Goal: Find specific page/section: Find specific page/section

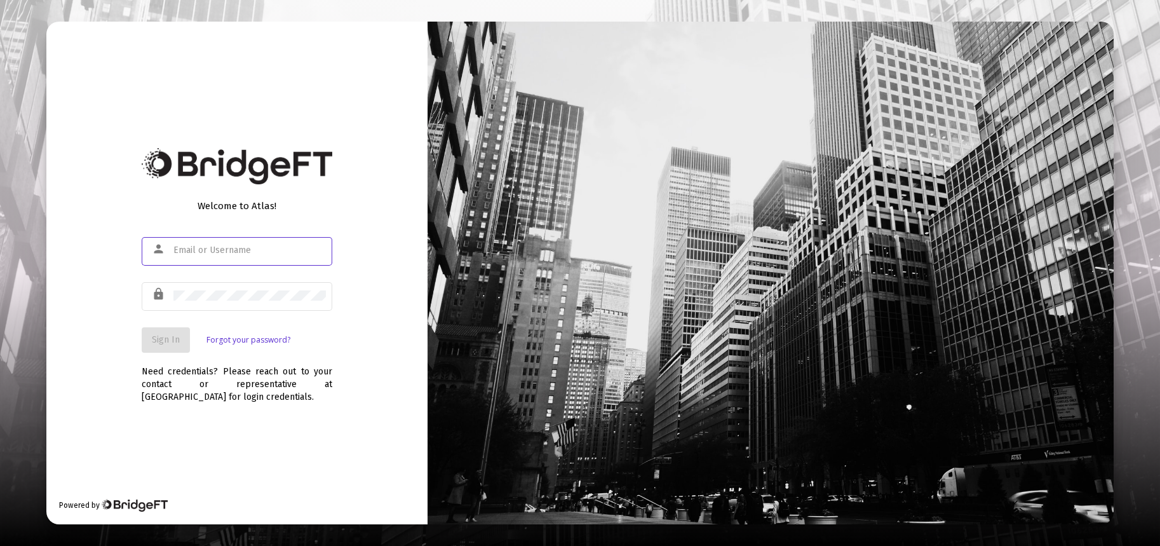
click at [236, 253] on input "text" at bounding box center [249, 250] width 152 height 10
type input "[PERSON_NAME][EMAIL_ADDRESS][DOMAIN_NAME]"
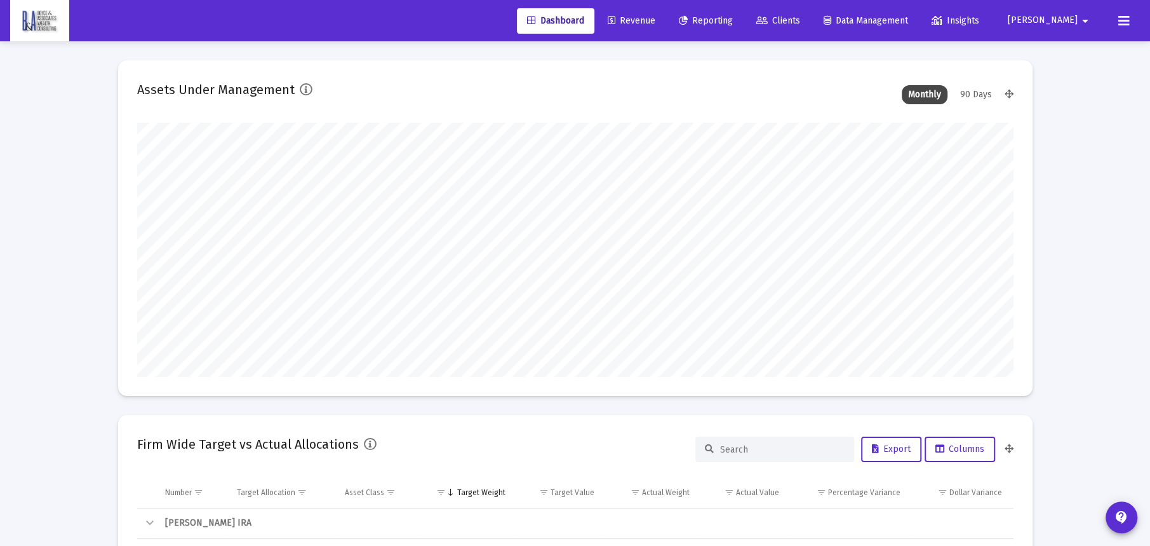
scroll to position [254, 471]
type input "[DATE]"
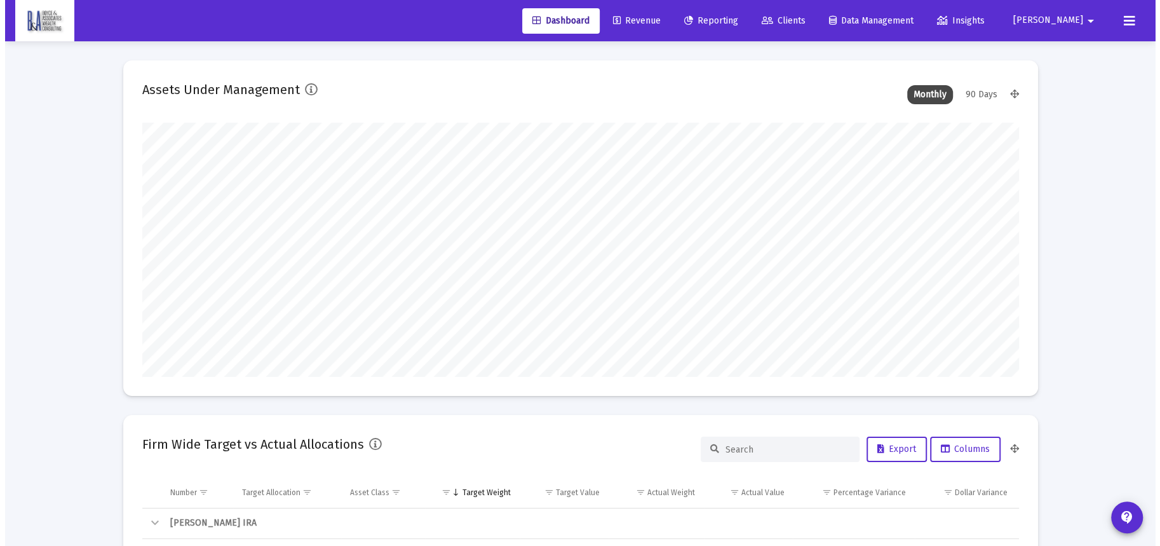
scroll to position [254, 409]
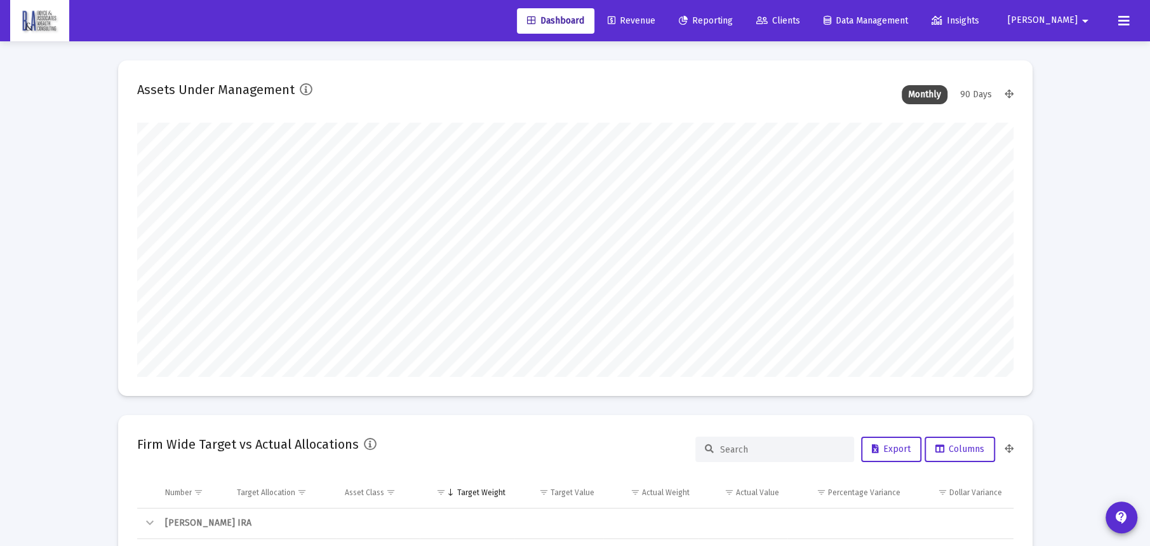
click at [811, 13] on link "Clients" at bounding box center [778, 20] width 64 height 25
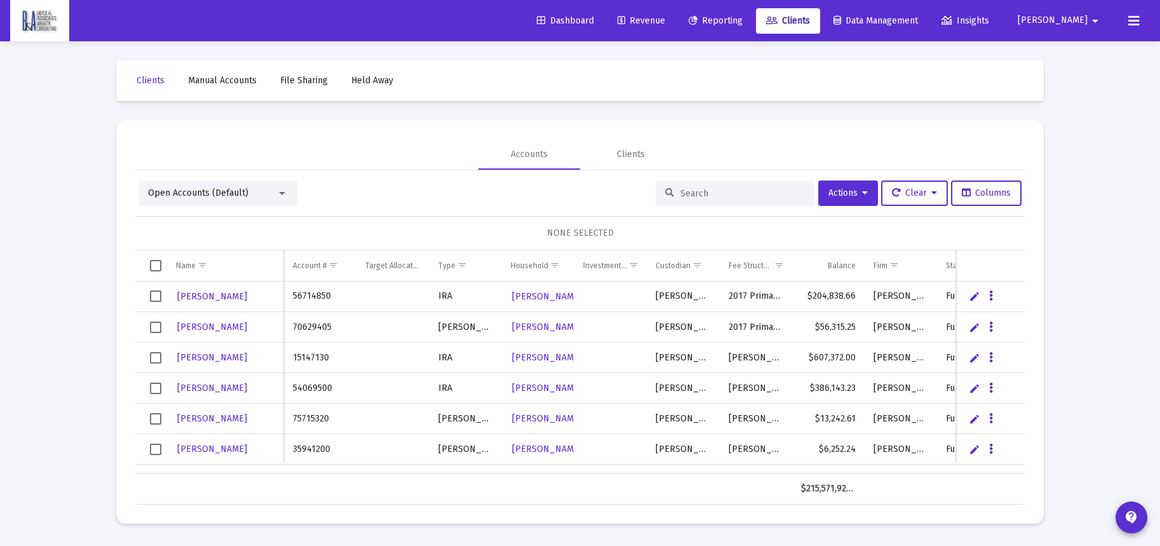
click at [683, 196] on input at bounding box center [742, 193] width 124 height 11
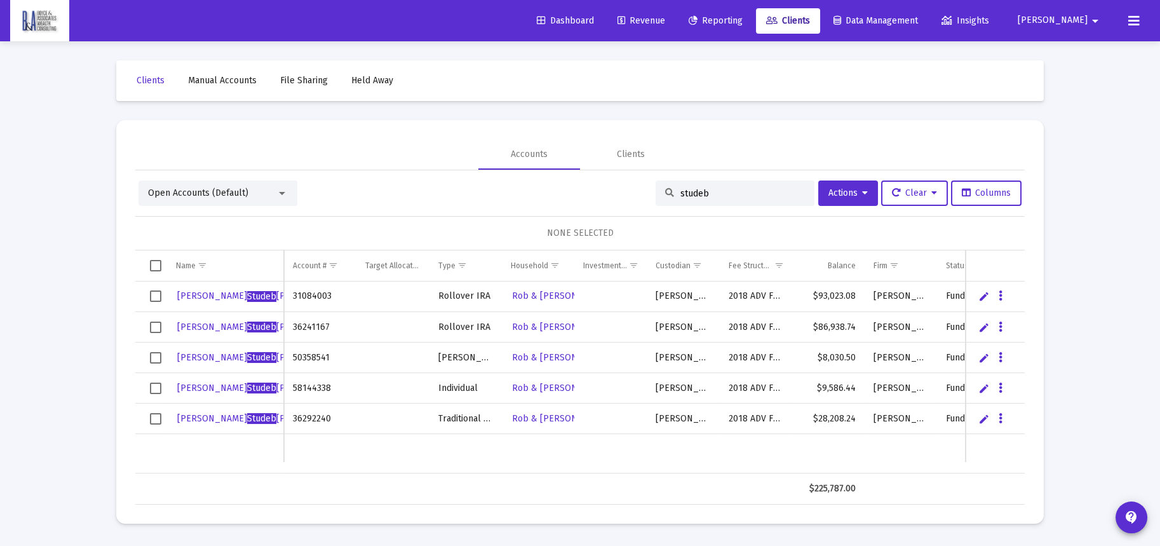
click at [722, 188] on input "studeb" at bounding box center [742, 193] width 124 height 11
drag, startPoint x: 732, startPoint y: 192, endPoint x: 668, endPoint y: 206, distance: 66.4
click at [668, 206] on div "Open Accounts (Default) studeb Actions Clear Columns NONE SELECTED Name Name Ac…" at bounding box center [579, 342] width 889 height 324
type input "[PERSON_NAME]"
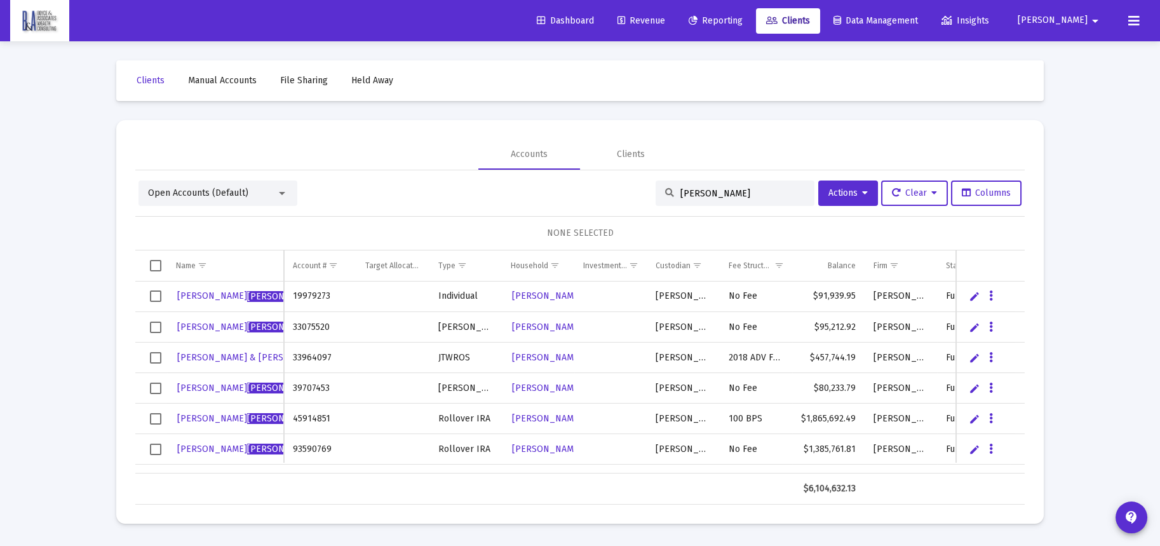
click at [762, 357] on td "2018 ADV Fee Schedule" at bounding box center [756, 357] width 72 height 30
click at [746, 354] on td "2018 ADV Fee Schedule" at bounding box center [756, 357] width 72 height 30
